Goal: Task Accomplishment & Management: Complete application form

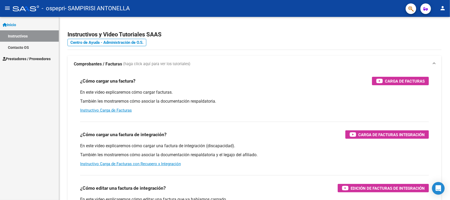
click at [36, 31] on link "Instructivos" at bounding box center [29, 35] width 59 height 11
click at [32, 45] on link "Contacto OS" at bounding box center [29, 47] width 59 height 11
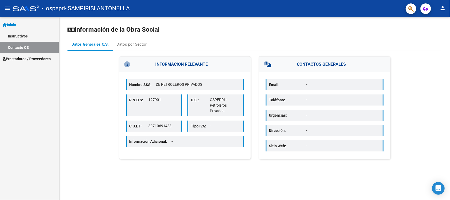
click at [32, 55] on link "Prestadores / Proveedores" at bounding box center [29, 58] width 59 height 11
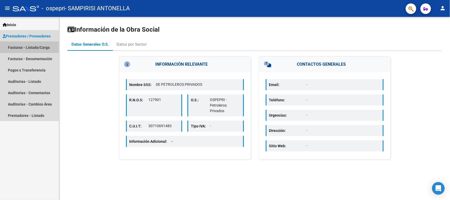
click at [42, 43] on link "Facturas - Listado/Carga" at bounding box center [29, 47] width 59 height 11
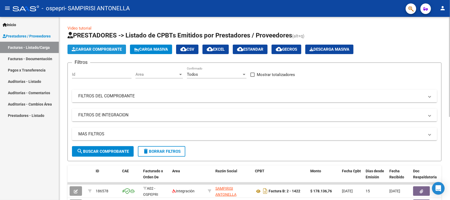
click at [110, 46] on button "Cargar Comprobante" at bounding box center [97, 49] width 59 height 9
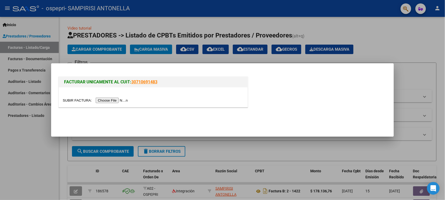
click at [108, 102] on input "file" at bounding box center [96, 101] width 67 height 6
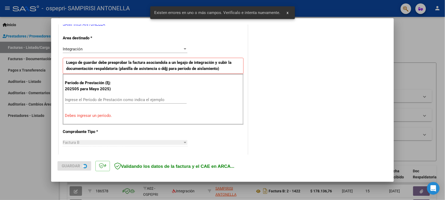
scroll to position [119, 0]
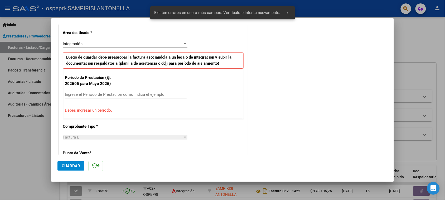
click at [145, 94] on input "Ingrese el Período de Prestación como indica el ejemplo" at bounding box center [126, 94] width 122 height 5
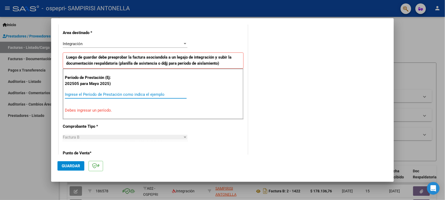
click at [163, 95] on input "Ingrese el Período de Prestación como indica el ejemplo" at bounding box center [126, 94] width 122 height 5
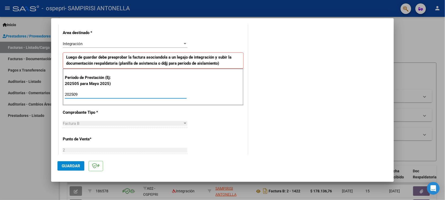
type input "202509"
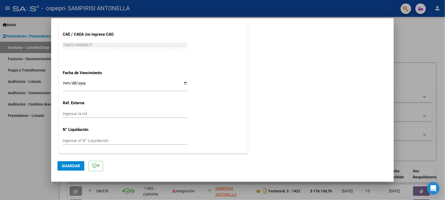
scroll to position [0, 0]
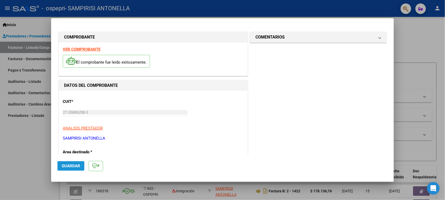
click at [69, 167] on span "Guardar" at bounding box center [71, 166] width 18 height 5
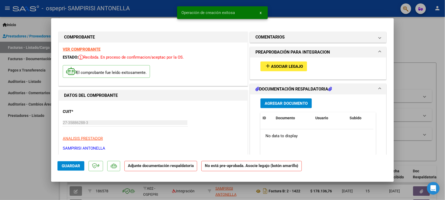
click at [294, 99] on button "Agregar Documento" at bounding box center [286, 103] width 51 height 10
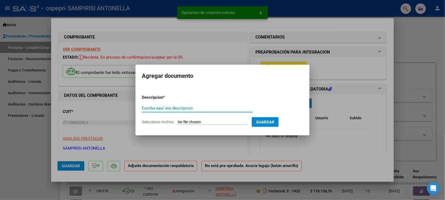
click at [206, 110] on input "Escriba aquí una descripcion" at bounding box center [197, 108] width 111 height 5
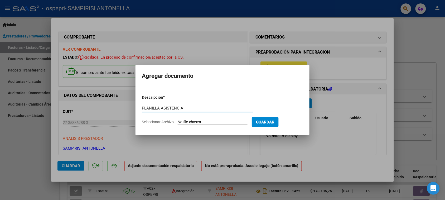
type input "PLANILLA ASISTENCIA"
click at [205, 106] on div "PLANILLA ASISTENCIA Escriba aquí una descripcion" at bounding box center [197, 108] width 111 height 8
drag, startPoint x: 199, startPoint y: 108, endPoint x: 98, endPoint y: 112, distance: 101.9
click at [98, 112] on div "COMPROBANTE VER COMPROBANTE ESTADO: Recibida. En proceso de confirmacion/acepta…" at bounding box center [222, 100] width 445 height 200
click at [224, 122] on input "Seleccionar Archivo" at bounding box center [213, 122] width 70 height 5
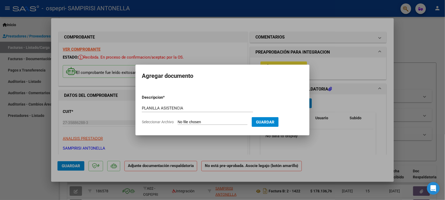
click at [205, 120] on input "Seleccionar Archivo" at bounding box center [213, 122] width 70 height 5
type input "C:\fakepath\planilla centurión septiembre .pdf"
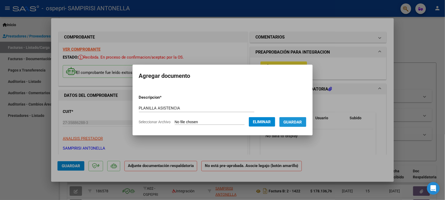
click at [293, 123] on span "Guardar" at bounding box center [293, 122] width 18 height 5
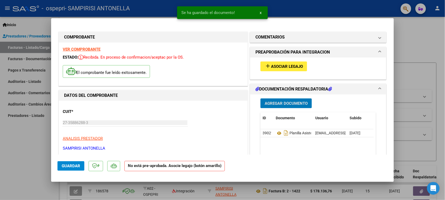
click at [44, 155] on div at bounding box center [222, 100] width 445 height 200
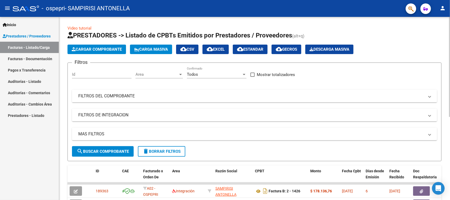
click at [107, 50] on span "Cargar Comprobante" at bounding box center [97, 49] width 50 height 5
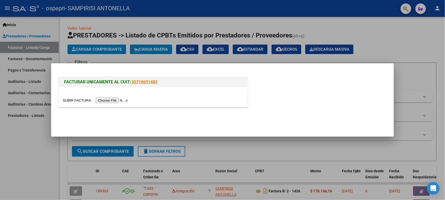
click at [125, 99] on input "file" at bounding box center [96, 101] width 67 height 6
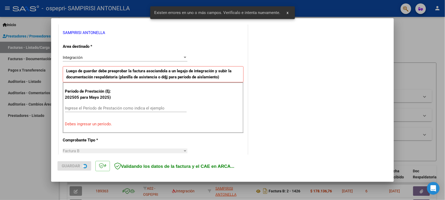
scroll to position [109, 0]
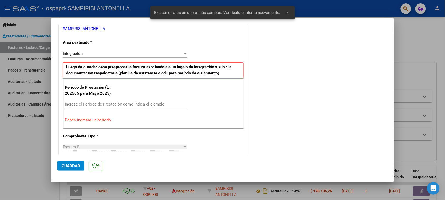
click at [109, 106] on input "Ingrese el Período de Prestación como indica el ejemplo" at bounding box center [126, 104] width 122 height 5
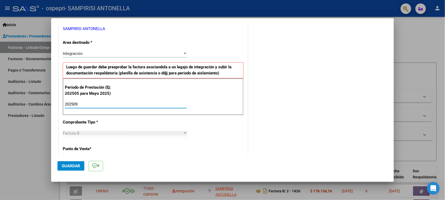
type input "202509"
click at [62, 164] on span "Guardar" at bounding box center [71, 166] width 18 height 5
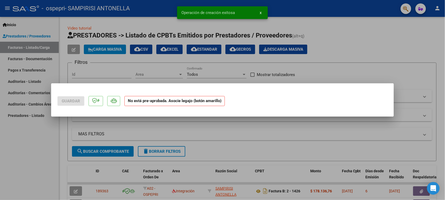
scroll to position [0, 0]
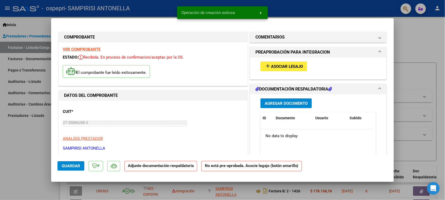
click at [267, 102] on span "Agregar Documento" at bounding box center [286, 103] width 43 height 5
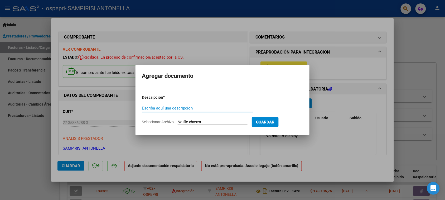
paste input "PLANILLA ASISTENCIA"
type input "PLANILLA ASISTENCIA"
click at [205, 122] on input "Seleccionar Archivo" at bounding box center [213, 122] width 70 height 5
type input "C:\fakepath\[PERSON_NAME] septiembre .pdf"
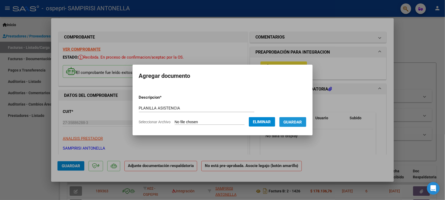
click at [302, 120] on span "Guardar" at bounding box center [293, 122] width 18 height 5
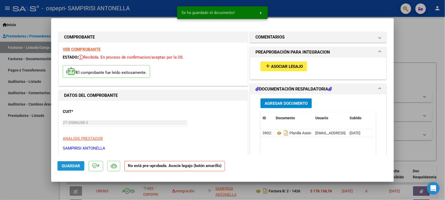
click at [70, 168] on span "Guardar" at bounding box center [71, 166] width 18 height 5
click at [412, 23] on div at bounding box center [222, 100] width 445 height 200
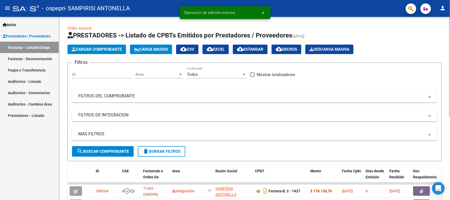
click at [106, 48] on span "Cargar Comprobante" at bounding box center [97, 49] width 50 height 5
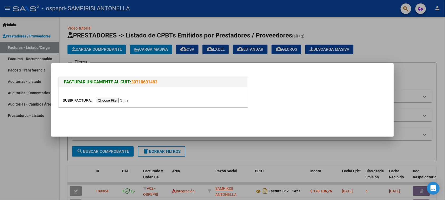
click at [114, 99] on input "file" at bounding box center [96, 101] width 67 height 6
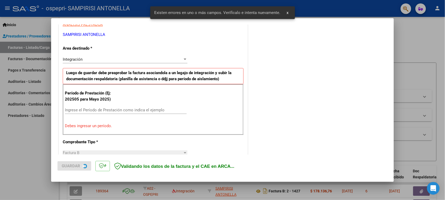
scroll to position [109, 0]
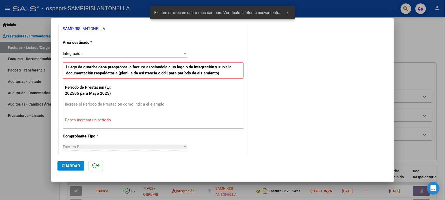
click at [112, 104] on input "Ingrese el Período de Prestación como indica el ejemplo" at bounding box center [126, 104] width 122 height 5
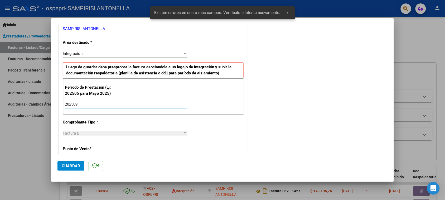
type input "202509"
click at [73, 164] on span "Guardar" at bounding box center [71, 166] width 18 height 5
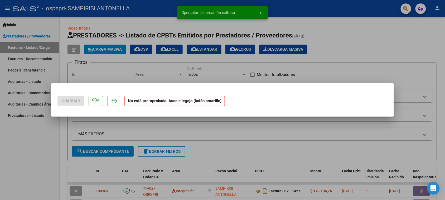
scroll to position [0, 0]
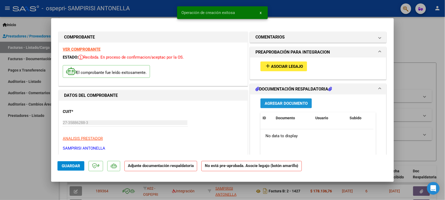
click at [276, 101] on span "Agregar Documento" at bounding box center [286, 103] width 43 height 5
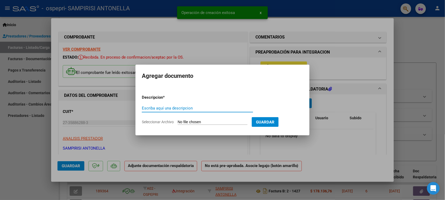
paste input "PLANILLA ASISTENCIA"
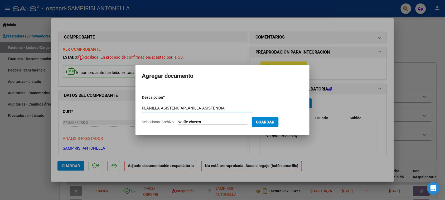
drag, startPoint x: 230, startPoint y: 107, endPoint x: 187, endPoint y: 108, distance: 43.3
click at [187, 108] on input "PLANILLA ASISTENCIAPLANILLA ASISTENCIA" at bounding box center [197, 108] width 111 height 5
type input "PLANILLA ASISTENCIA"
click at [204, 121] on input "Seleccionar Archivo" at bounding box center [213, 122] width 70 height 5
type input "C:\fakepath\planilla [PERSON_NAME] septiembre .pdf"
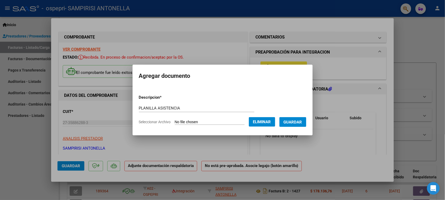
click at [301, 122] on span "Guardar" at bounding box center [293, 122] width 18 height 5
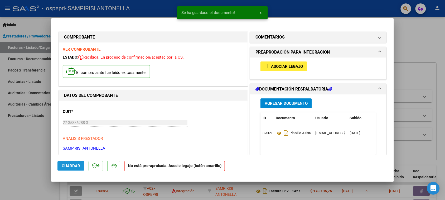
click at [71, 166] on span "Guardar" at bounding box center [71, 166] width 18 height 5
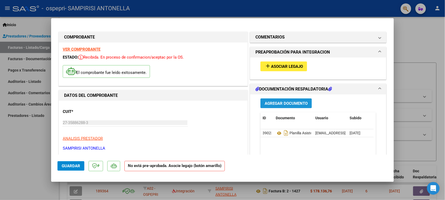
click at [288, 102] on span "Agregar Documento" at bounding box center [286, 103] width 43 height 5
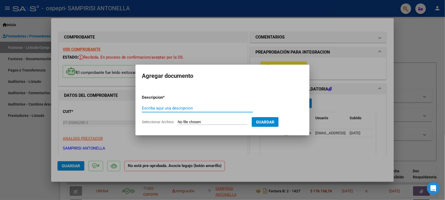
paste input "PLANILLA ASISTENCIA"
type input "PLANILLA ASISTENCIA"
click at [208, 121] on input "Seleccionar Archivo" at bounding box center [213, 122] width 70 height 5
type input "C:\fakepath\planilla [PERSON_NAME] septiembre .pdf"
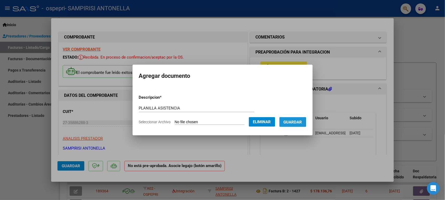
click at [299, 120] on span "Guardar" at bounding box center [293, 122] width 18 height 5
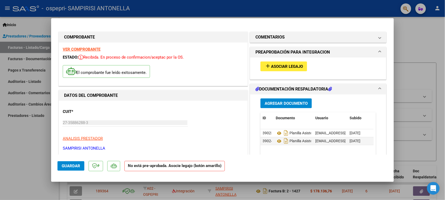
drag, startPoint x: 297, startPoint y: 143, endPoint x: 280, endPoint y: 149, distance: 18.4
click at [280, 149] on datatable-body "39023 Planilla Asistencia [EMAIL_ADDRESS][DOMAIN_NAME] - [PERSON_NAME] [DATE] 3…" at bounding box center [317, 153] width 113 height 49
click at [269, 141] on datatable-body-cell "39024" at bounding box center [267, 141] width 13 height 8
click at [360, 140] on span "[DATE]" at bounding box center [355, 141] width 11 height 4
drag, startPoint x: 367, startPoint y: 142, endPoint x: 298, endPoint y: 149, distance: 69.8
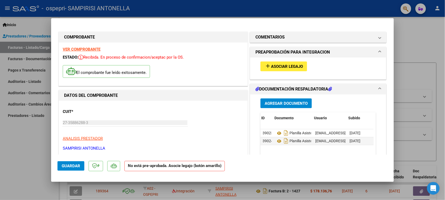
click at [298, 149] on datatable-body "39023 Planilla Asistencia [EMAIL_ADDRESS][DOMAIN_NAME] - [PERSON_NAME] [DATE] 3…" at bounding box center [317, 153] width 113 height 49
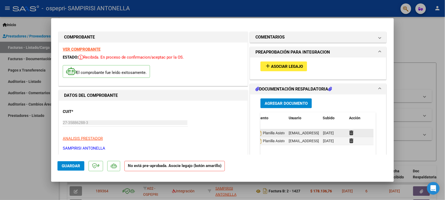
drag, startPoint x: 363, startPoint y: 142, endPoint x: 328, endPoint y: 134, distance: 36.2
click at [328, 134] on datatable-scroller "39023 Planilla Asistencia [EMAIL_ADDRESS][DOMAIN_NAME] - [PERSON_NAME] [DATE] 3…" at bounding box center [290, 137] width 113 height 16
click at [360, 155] on datatable-body "39023 Planilla Asistencia [EMAIL_ADDRESS][DOMAIN_NAME] - [PERSON_NAME] [DATE] 3…" at bounding box center [317, 153] width 113 height 49
click at [349, 142] on icon at bounding box center [351, 140] width 4 height 5
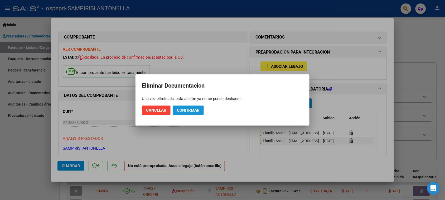
click at [193, 108] on span "Confirmar" at bounding box center [188, 110] width 23 height 5
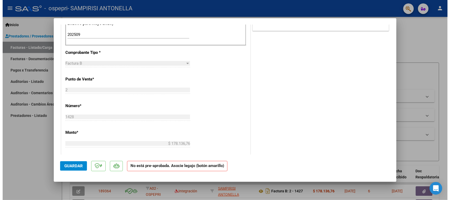
scroll to position [184, 0]
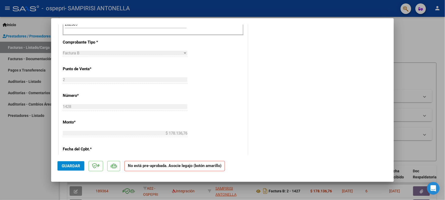
click at [74, 166] on span "Guardar" at bounding box center [71, 166] width 18 height 5
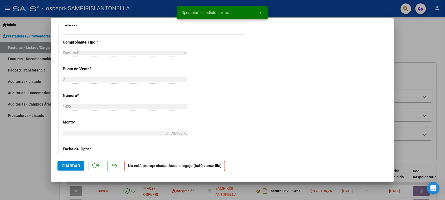
click at [27, 169] on div at bounding box center [222, 100] width 445 height 200
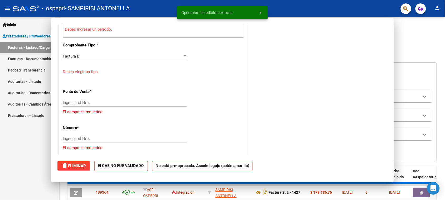
scroll to position [0, 0]
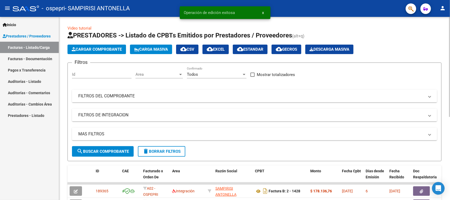
click at [101, 50] on span "Cargar Comprobante" at bounding box center [97, 49] width 50 height 5
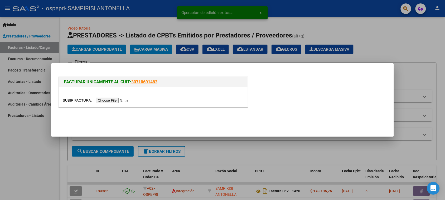
click at [125, 98] on input "file" at bounding box center [96, 101] width 67 height 6
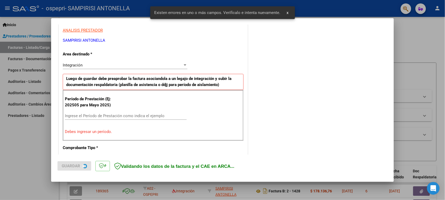
scroll to position [109, 0]
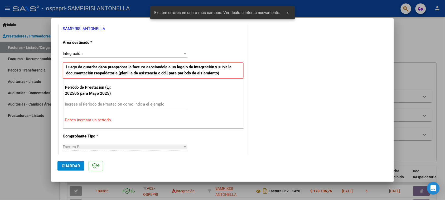
click at [124, 105] on input "Ingrese el Período de Prestación como indica el ejemplo" at bounding box center [126, 104] width 122 height 5
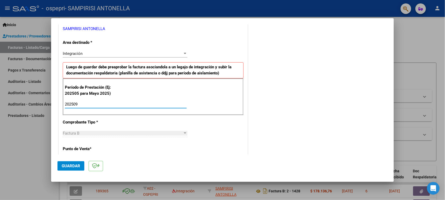
type input "202509"
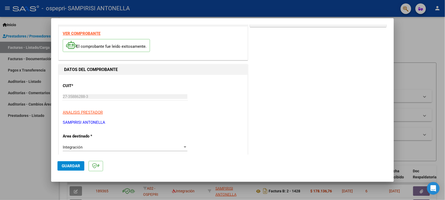
scroll to position [0, 0]
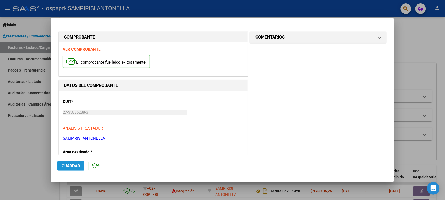
click at [66, 167] on span "Guardar" at bounding box center [71, 166] width 18 height 5
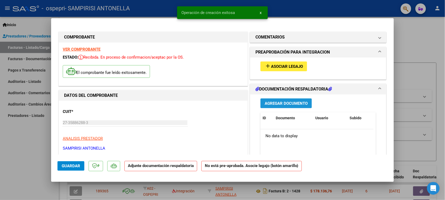
click at [280, 103] on span "Agregar Documento" at bounding box center [286, 103] width 43 height 5
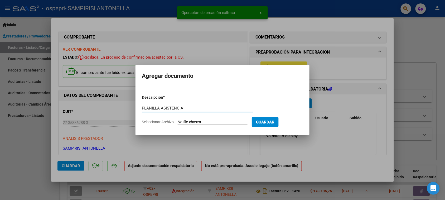
type input "PLANILLA ASISTENCIA"
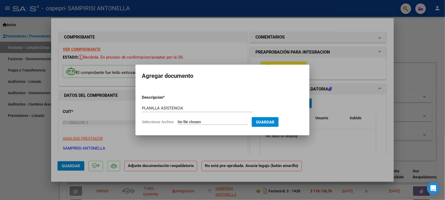
click at [195, 121] on input "Seleccionar Archivo" at bounding box center [213, 122] width 70 height 5
type input "C:\fakepath\[PERSON_NAME] septiembre .pdf"
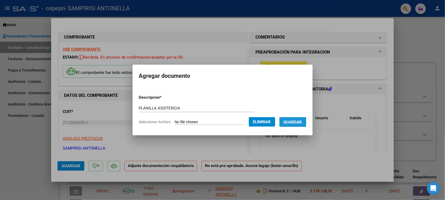
click at [298, 123] on span "Guardar" at bounding box center [293, 122] width 18 height 5
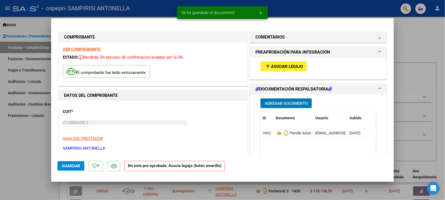
click at [71, 165] on span "Guardar" at bounding box center [71, 166] width 18 height 5
click at [407, 38] on div at bounding box center [222, 100] width 445 height 200
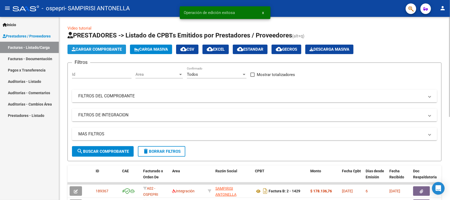
click at [109, 47] on span "Cargar Comprobante" at bounding box center [97, 49] width 50 height 5
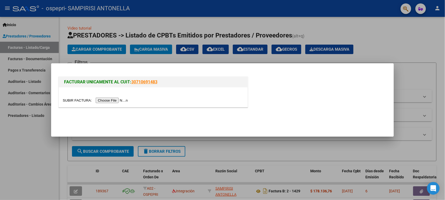
click at [112, 100] on input "file" at bounding box center [96, 101] width 67 height 6
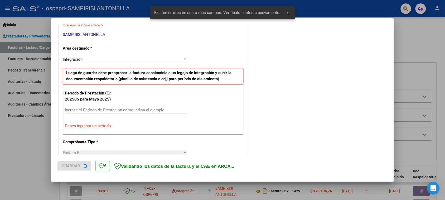
scroll to position [109, 0]
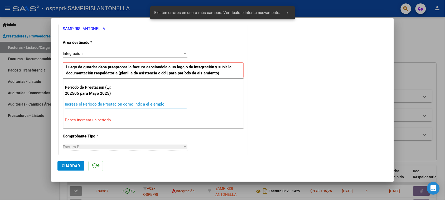
click at [141, 105] on input "Ingrese el Período de Prestación como indica el ejemplo" at bounding box center [126, 104] width 122 height 5
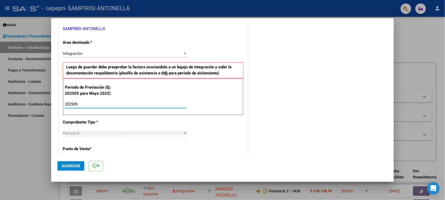
type input "202509"
click at [79, 166] on span "Guardar" at bounding box center [71, 166] width 18 height 5
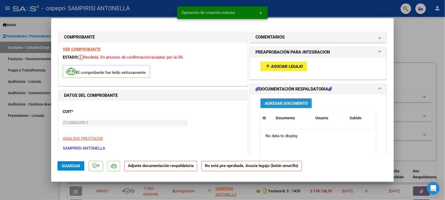
click at [297, 102] on span "Agregar Documento" at bounding box center [286, 103] width 43 height 5
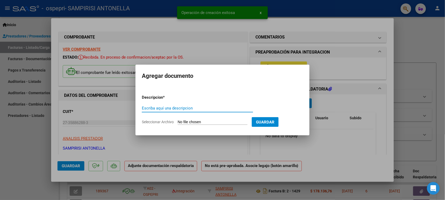
paste input "PLANILLA ASISTENCIA"
type input "PLANILLA ASISTENCIA"
click at [194, 123] on input "Seleccionar Archivo" at bounding box center [213, 122] width 70 height 5
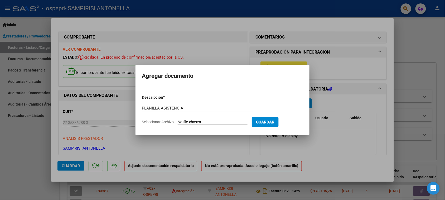
type input "C:\fakepath\[PERSON_NAME] septiembre .pdf"
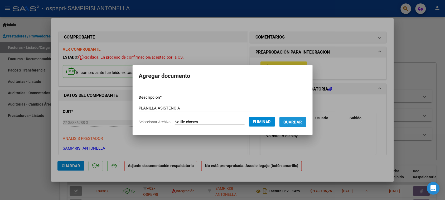
click at [300, 121] on span "Guardar" at bounding box center [293, 122] width 18 height 5
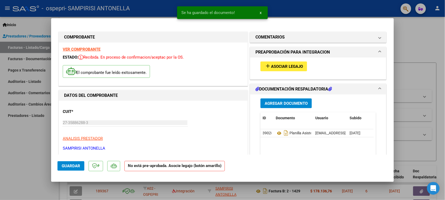
click at [40, 169] on div at bounding box center [222, 100] width 445 height 200
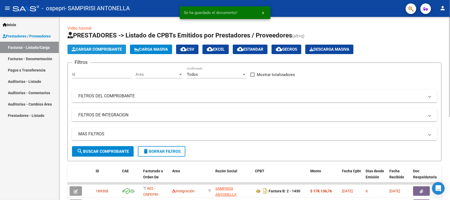
click at [92, 48] on span "Cargar Comprobante" at bounding box center [97, 49] width 50 height 5
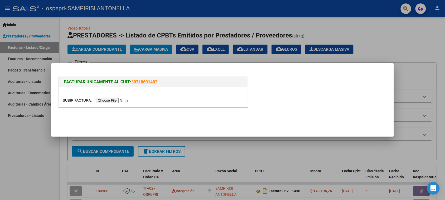
click at [114, 100] on input "file" at bounding box center [96, 101] width 67 height 6
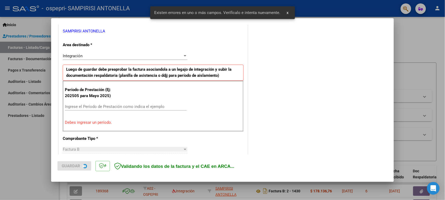
scroll to position [109, 0]
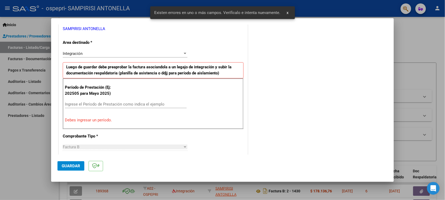
click at [367, 3] on div at bounding box center [222, 100] width 445 height 200
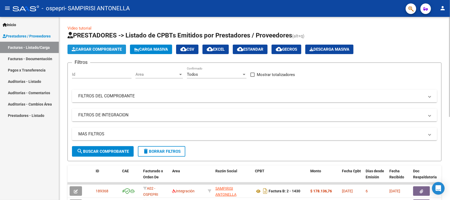
click at [98, 50] on span "Cargar Comprobante" at bounding box center [97, 49] width 50 height 5
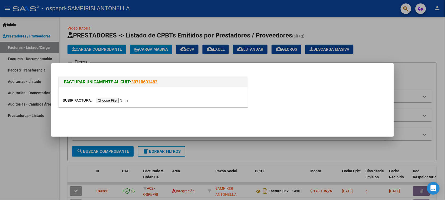
click at [117, 99] on input "file" at bounding box center [96, 101] width 67 height 6
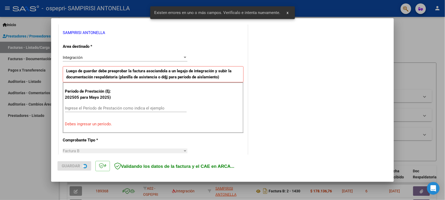
scroll to position [109, 0]
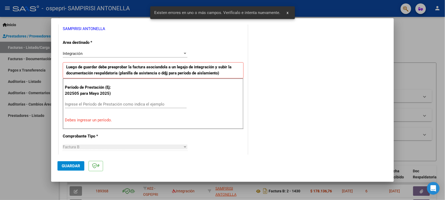
click at [160, 104] on input "Ingrese el Período de Prestación como indica el ejemplo" at bounding box center [126, 104] width 122 height 5
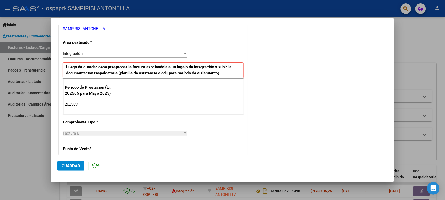
type input "202509"
click at [79, 164] on span "Guardar" at bounding box center [71, 166] width 18 height 5
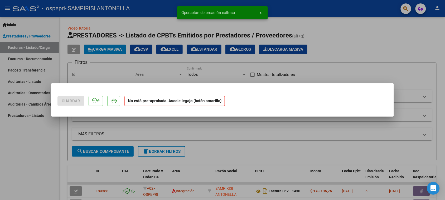
scroll to position [0, 0]
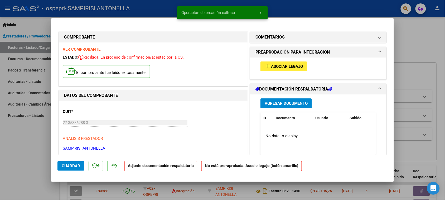
click at [291, 104] on span "Agregar Documento" at bounding box center [286, 103] width 43 height 5
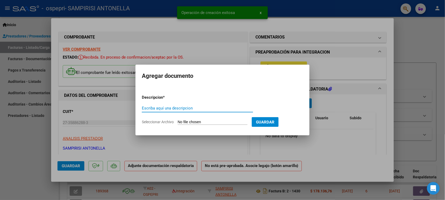
paste input "PLANILLA ASISTENCIA"
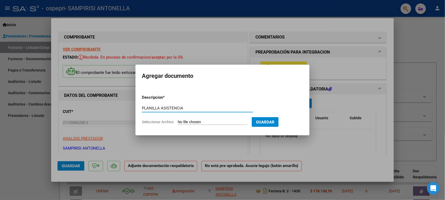
type input "PLANILLA ASISTENCIA"
click at [214, 121] on input "Seleccionar Archivo" at bounding box center [213, 122] width 70 height 5
type input "C:\fakepath\planilla [PERSON_NAME] septiembre .pdf"
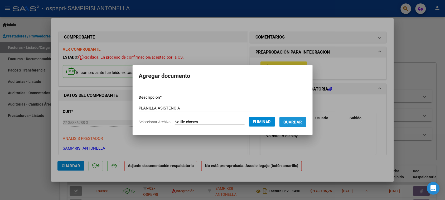
click at [302, 122] on span "Guardar" at bounding box center [293, 122] width 18 height 5
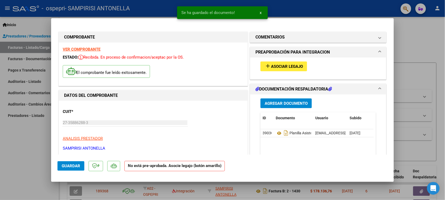
click at [430, 41] on div at bounding box center [222, 100] width 445 height 200
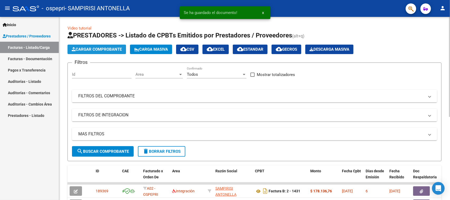
click at [81, 48] on span "Cargar Comprobante" at bounding box center [97, 49] width 50 height 5
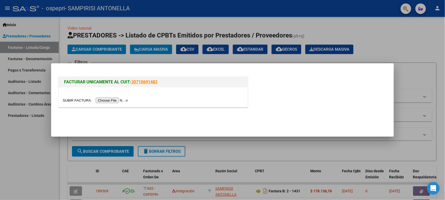
click at [117, 98] on input "file" at bounding box center [96, 101] width 67 height 6
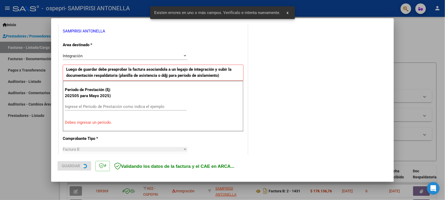
scroll to position [109, 0]
